Goal: Obtain resource: Download file/media

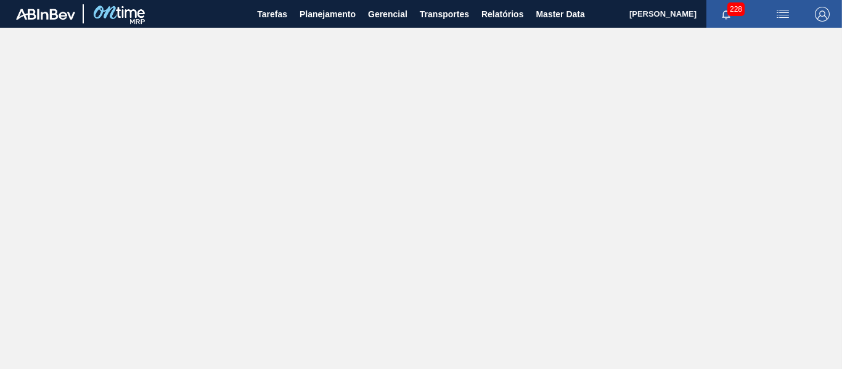
click at [409, 130] on main "Tarefas Planejamento Gerencial Transportes Relatórios Master Data [PERSON_NAME]…" at bounding box center [421, 184] width 842 height 369
click at [498, 20] on span "Relatórios" at bounding box center [502, 14] width 42 height 15
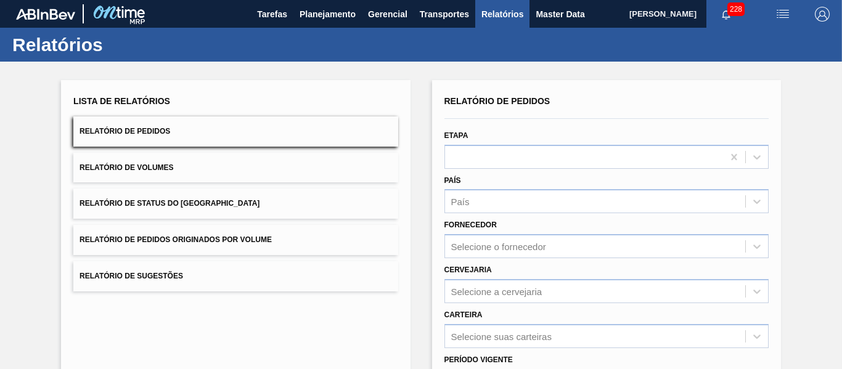
click at [724, 19] on icon "button" at bounding box center [726, 15] width 10 height 10
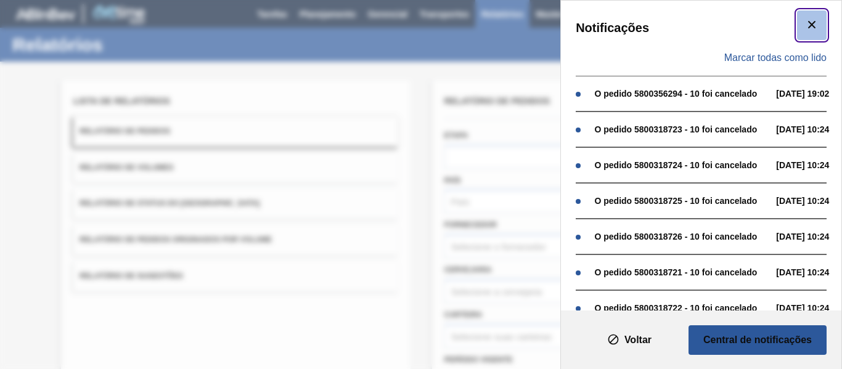
click at [820, 18] on button "botão de ícone" at bounding box center [812, 25] width 30 height 30
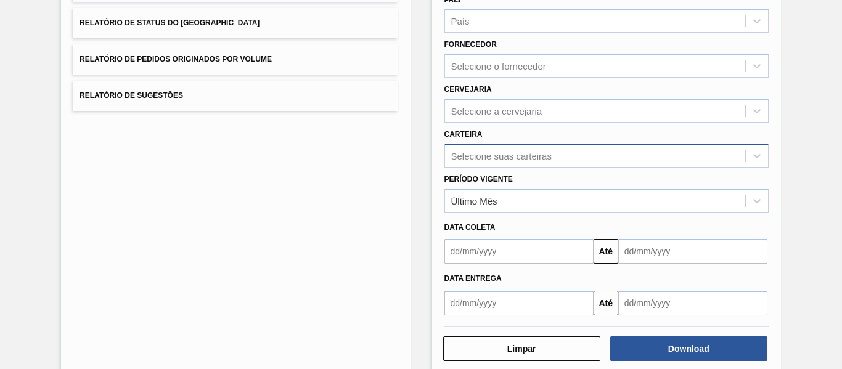
scroll to position [202, 0]
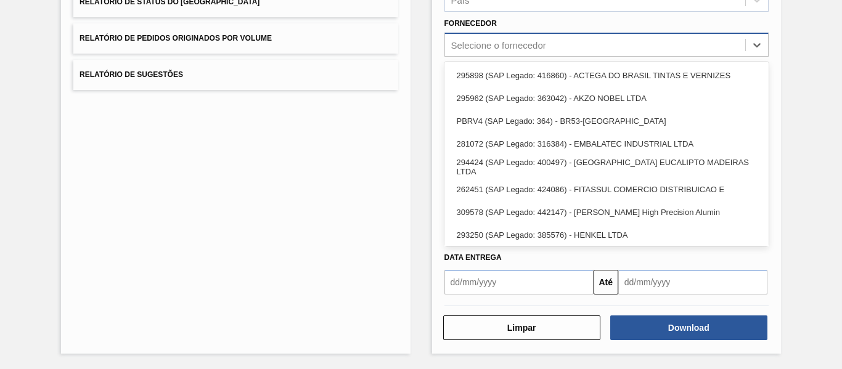
click at [478, 47] on div "Selecione o fornecedor" at bounding box center [498, 45] width 95 height 10
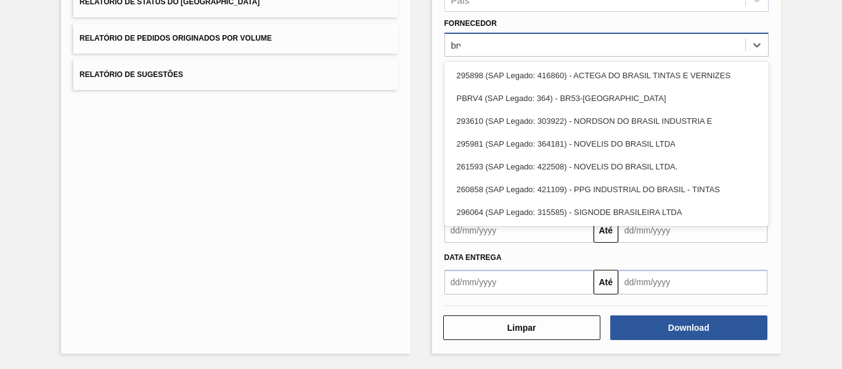
type input "brv4"
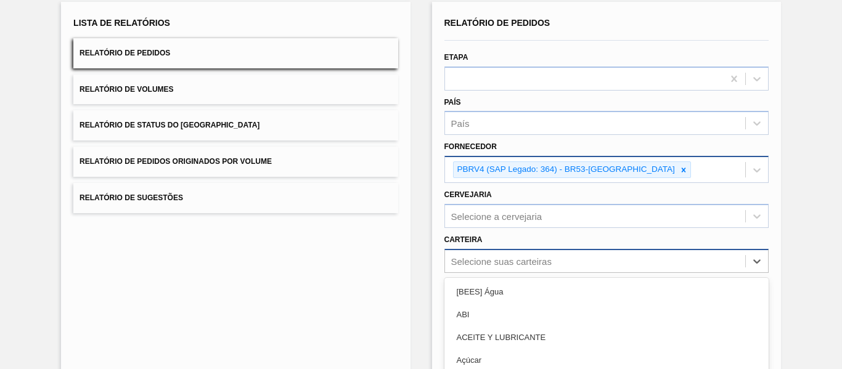
scroll to position [177, 0]
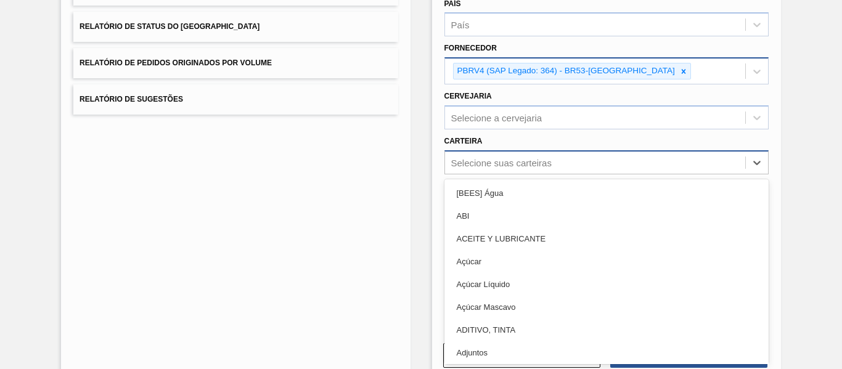
click at [497, 174] on div "option [BEES] Água focused, 1 of 101. 101 results available. Use Up and Down to…" at bounding box center [606, 162] width 324 height 24
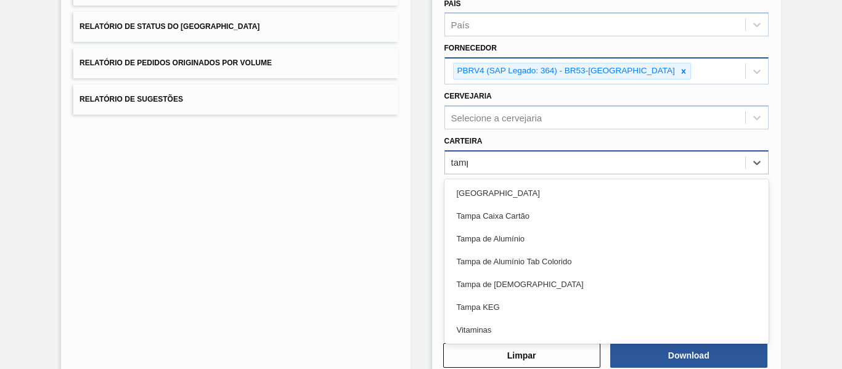
type input "[GEOGRAPHIC_DATA]"
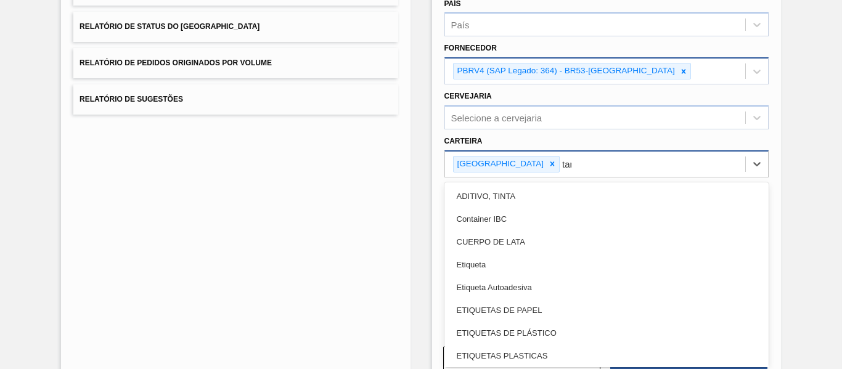
type input "tamp"
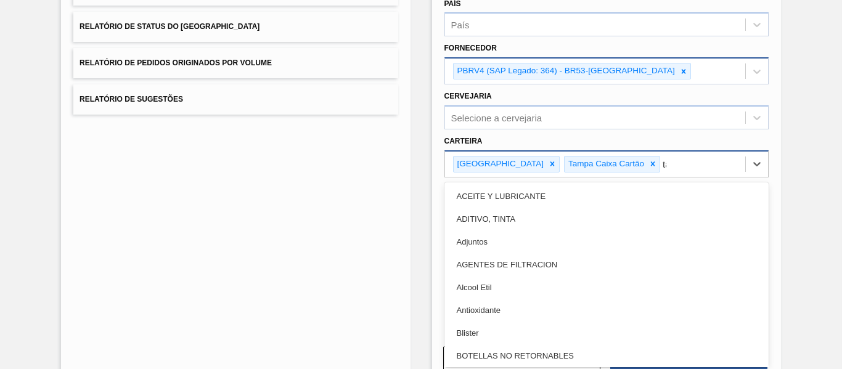
type input "tamp"
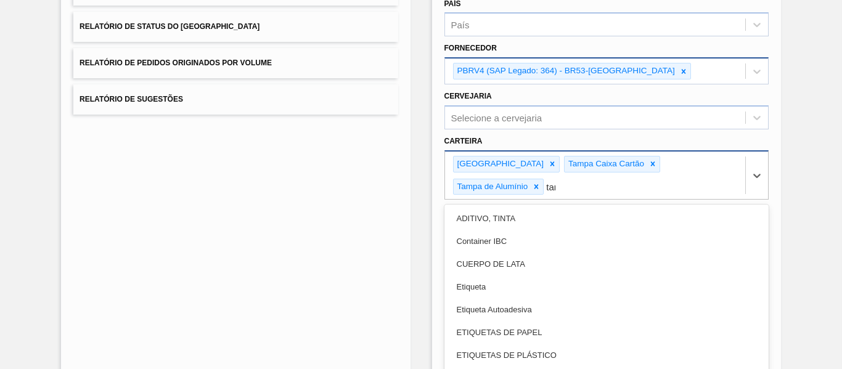
type input "tamp"
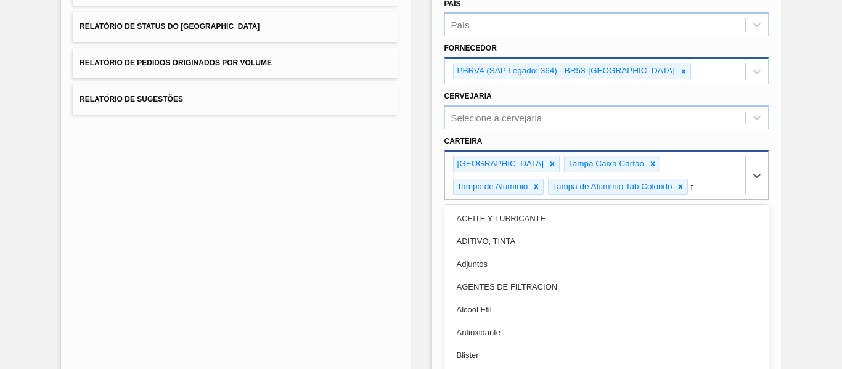
scroll to position [202, 0]
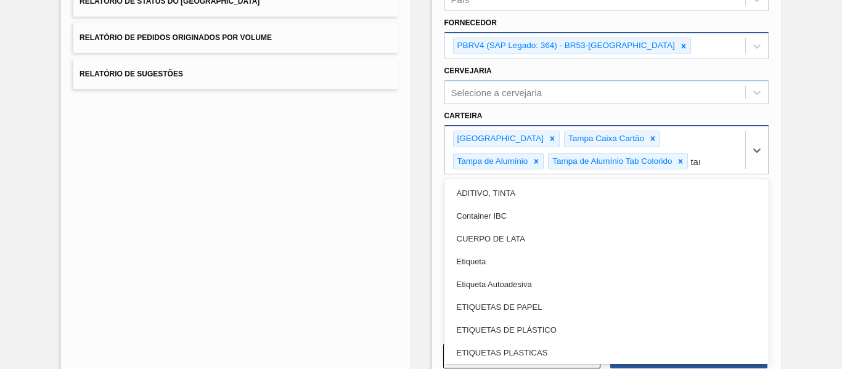
type input "tamp"
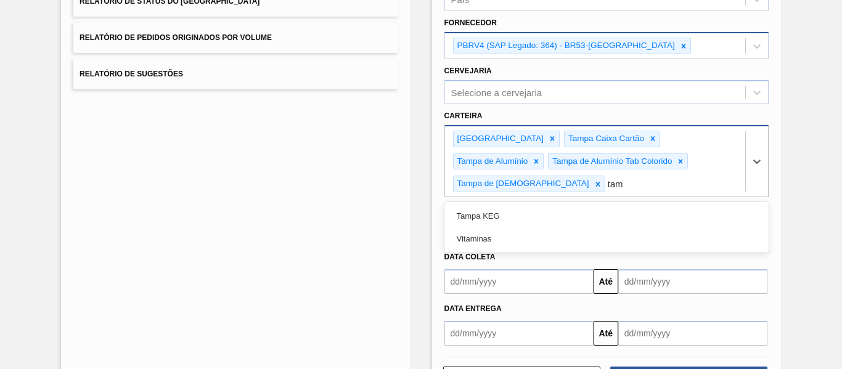
type input "tamp"
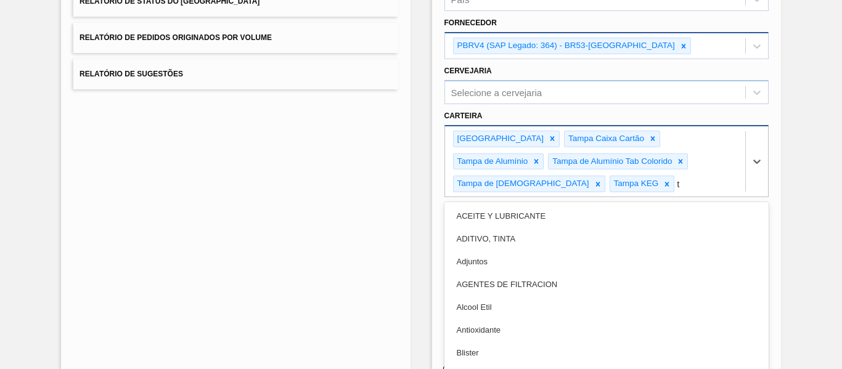
scroll to position [225, 0]
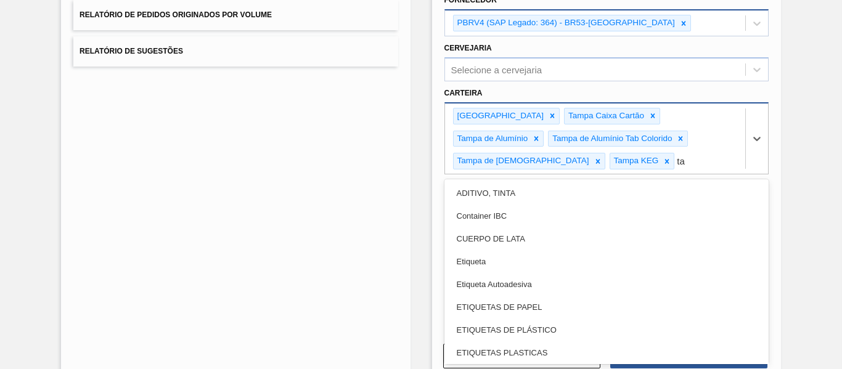
type input "t"
click at [303, 143] on div "Lista de Relatórios Relatório de Pedidos Relatório de Volumes Relatório de Stat…" at bounding box center [235, 118] width 349 height 527
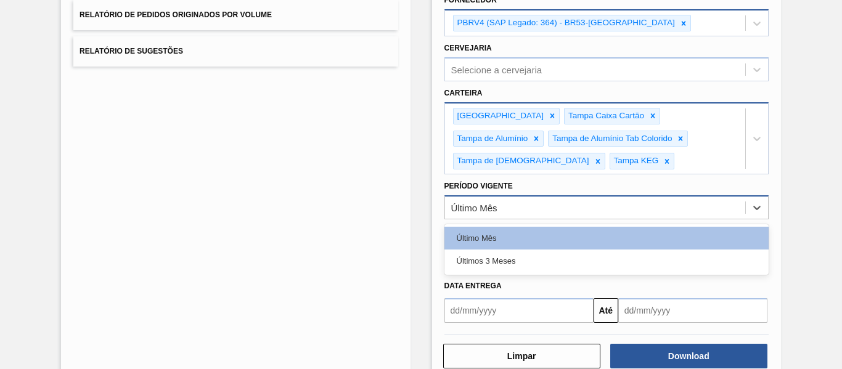
click at [529, 203] on div "Último Mês" at bounding box center [595, 208] width 300 height 18
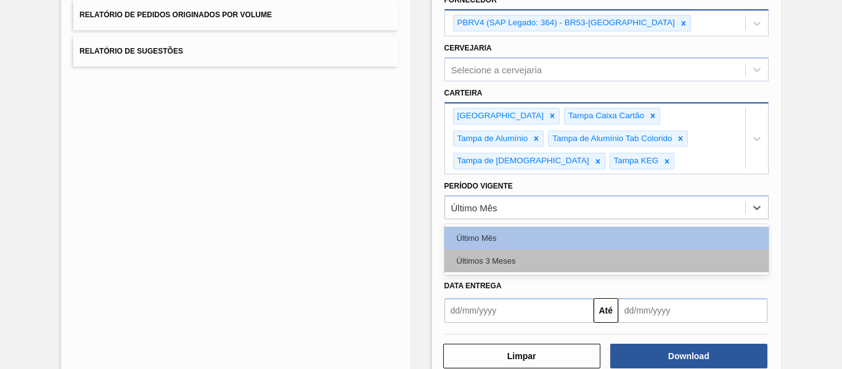
click at [510, 264] on div "Últimos 3 Meses" at bounding box center [606, 261] width 324 height 23
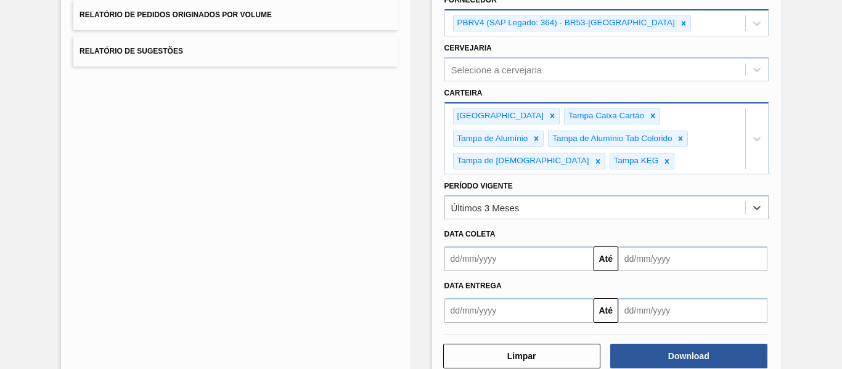
scroll to position [253, 0]
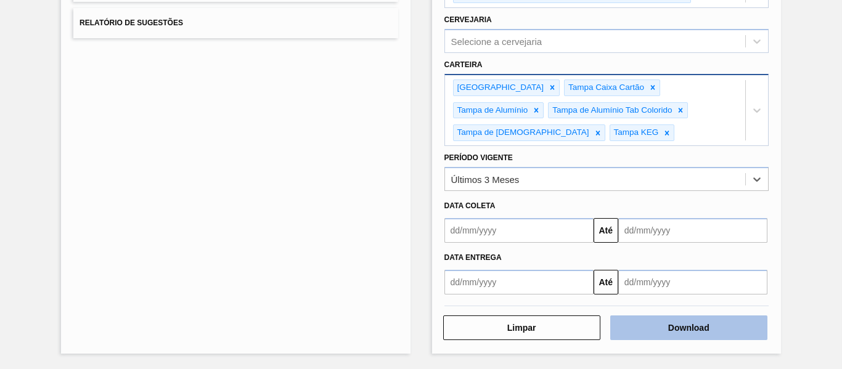
click at [650, 328] on button "Download" at bounding box center [688, 328] width 157 height 25
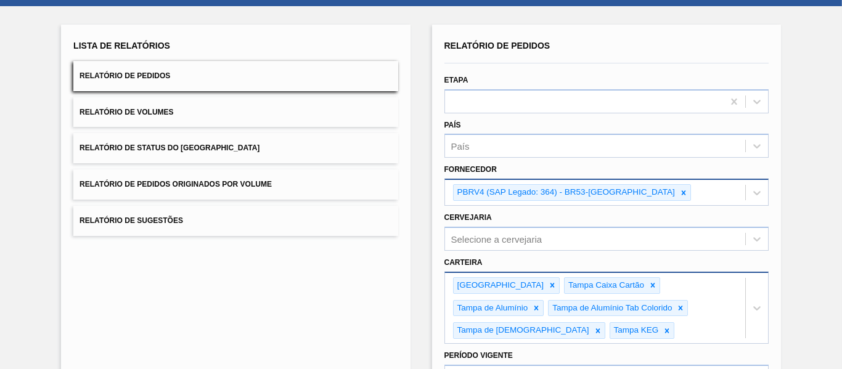
scroll to position [7, 0]
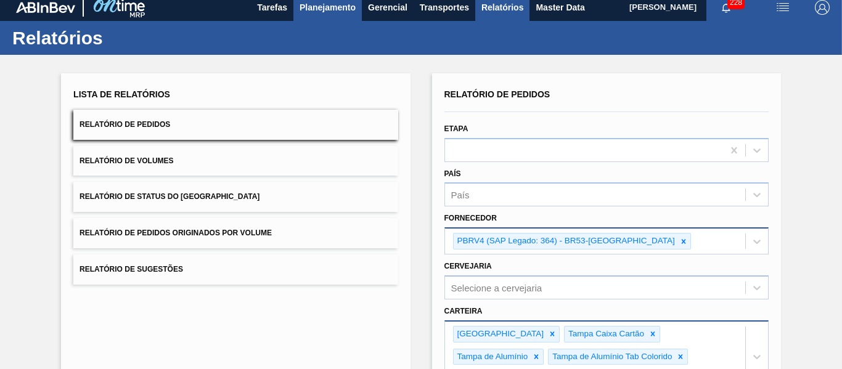
click at [334, 5] on span "Planejamento" at bounding box center [328, 7] width 56 height 15
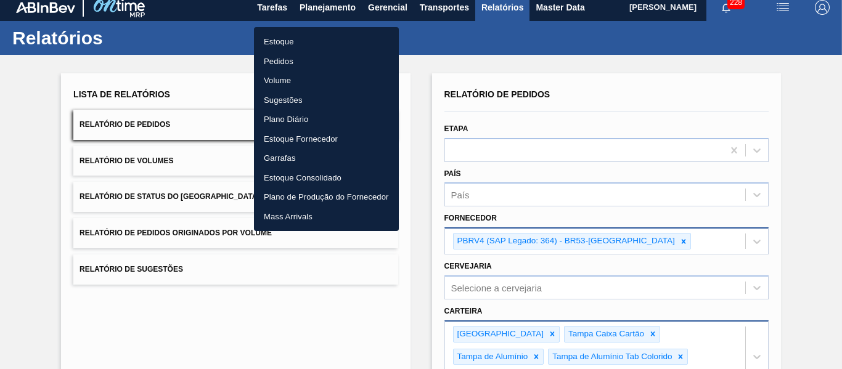
click at [346, 32] on li "Estoque" at bounding box center [326, 42] width 145 height 20
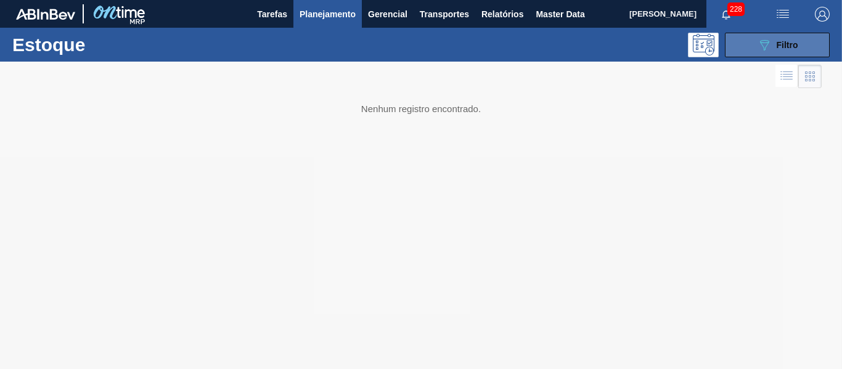
click at [819, 41] on button "089F7B8B-B2A5-4AFE-B5C0-19BA573D28AC Filtro" at bounding box center [777, 45] width 105 height 25
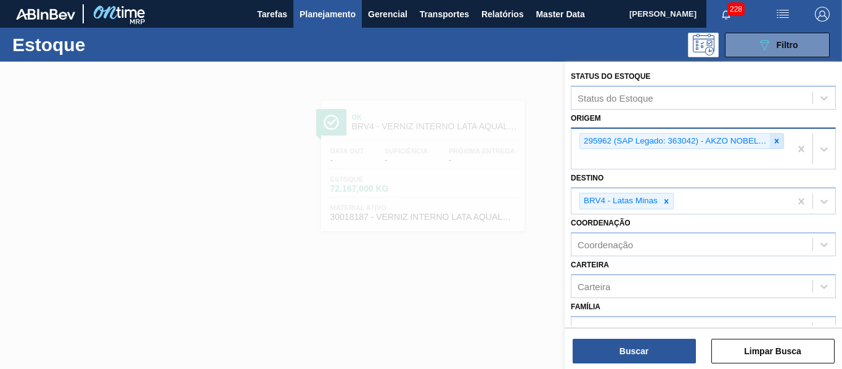
click at [775, 140] on icon at bounding box center [776, 141] width 9 height 9
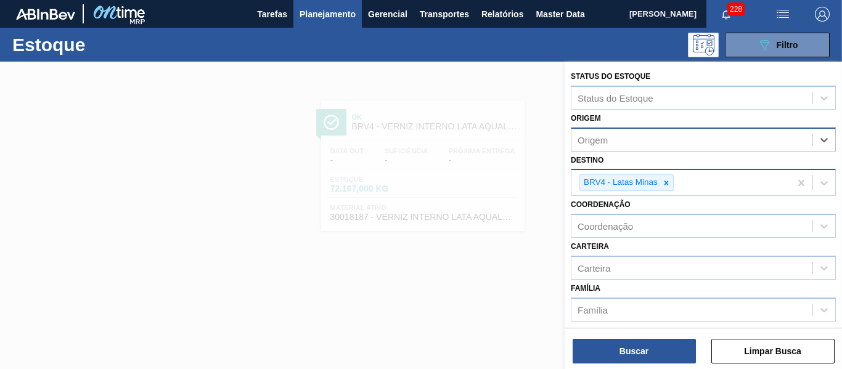
scroll to position [222, 0]
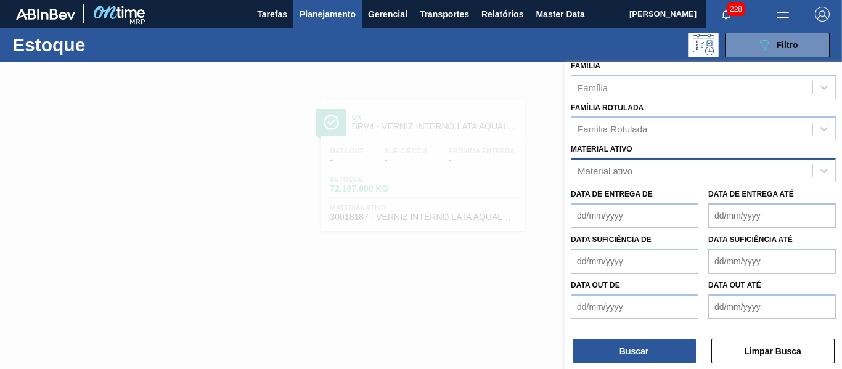
click at [617, 181] on div "Material ativo" at bounding box center [703, 170] width 265 height 24
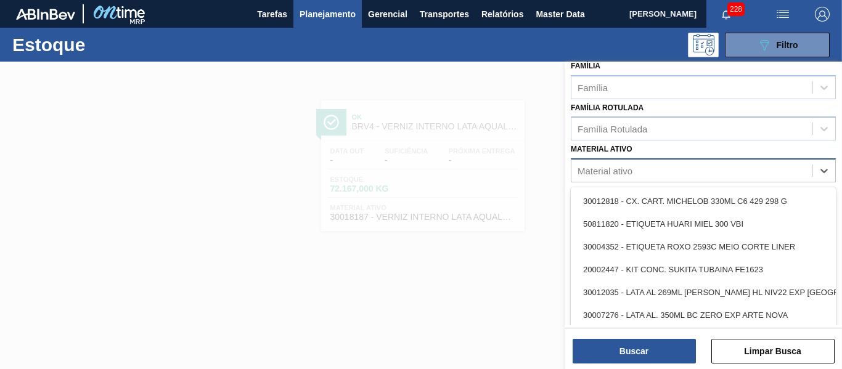
paste ativo "30006494"
type ativo "30006494"
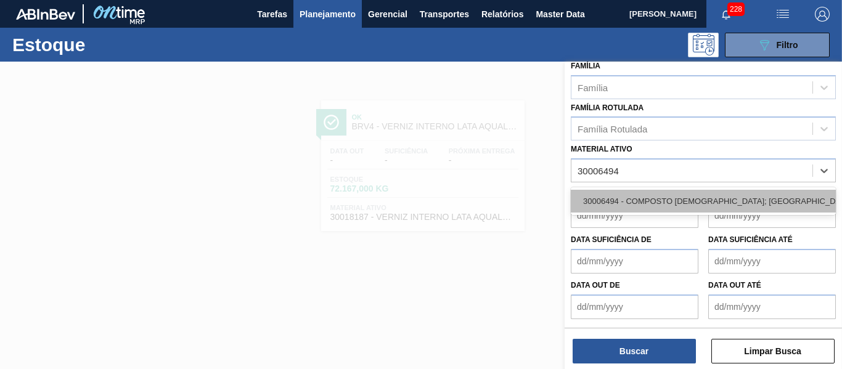
click at [636, 199] on div "30006494 - COMPOSTO [DEMOGRAPHIC_DATA]; [GEOGRAPHIC_DATA]" at bounding box center [703, 201] width 265 height 23
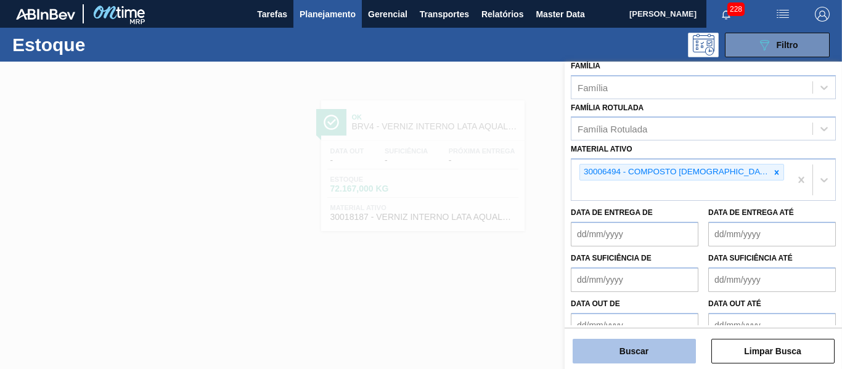
click at [662, 360] on button "Buscar" at bounding box center [634, 351] width 123 height 25
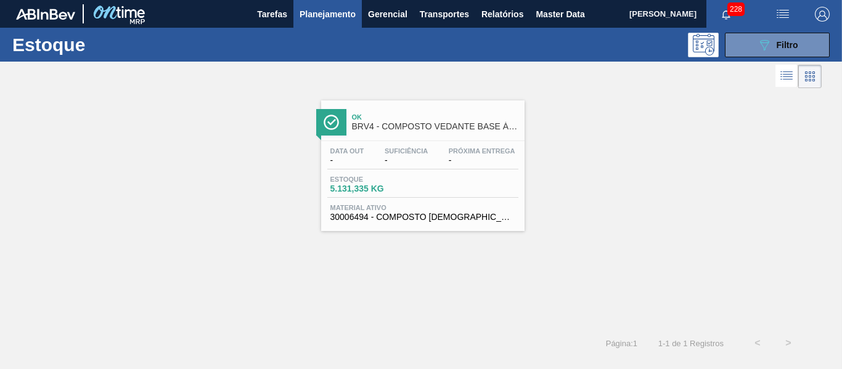
click at [435, 206] on span "Material ativo" at bounding box center [422, 207] width 185 height 7
